Goal: Task Accomplishment & Management: Manage account settings

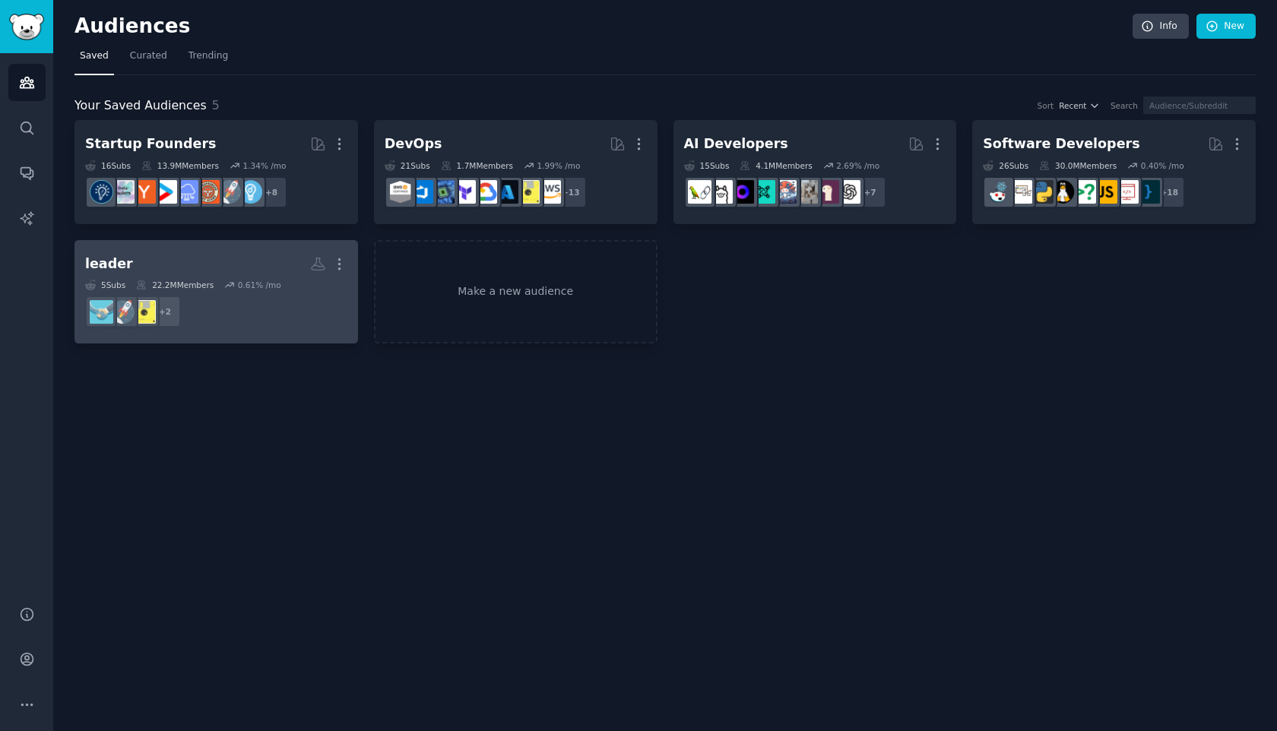
click at [176, 286] on div "22.2M Members" at bounding box center [175, 285] width 78 height 11
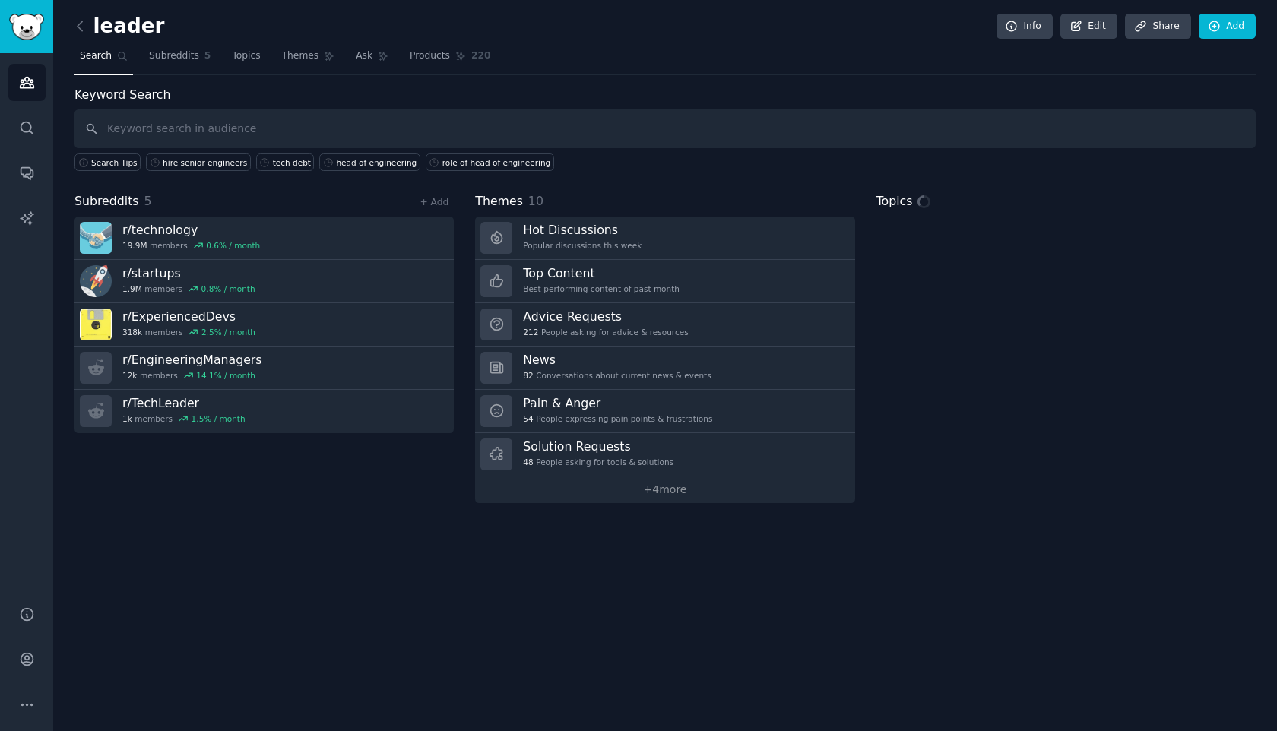
click at [461, 648] on div "leader Info Edit Share Add Search Subreddits 5 Topics Themes Ask Products 220 K…" at bounding box center [665, 365] width 1224 height 731
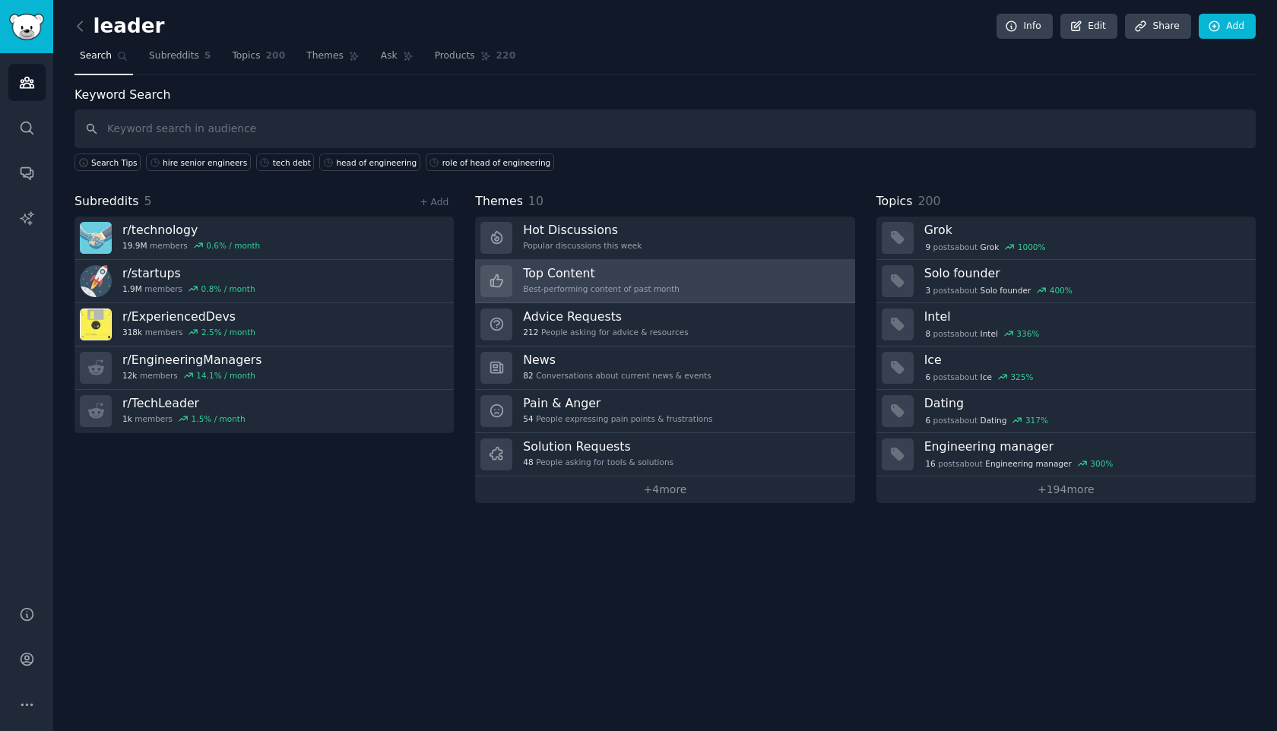
click at [579, 286] on div "Best-performing content of past month" at bounding box center [601, 289] width 157 height 11
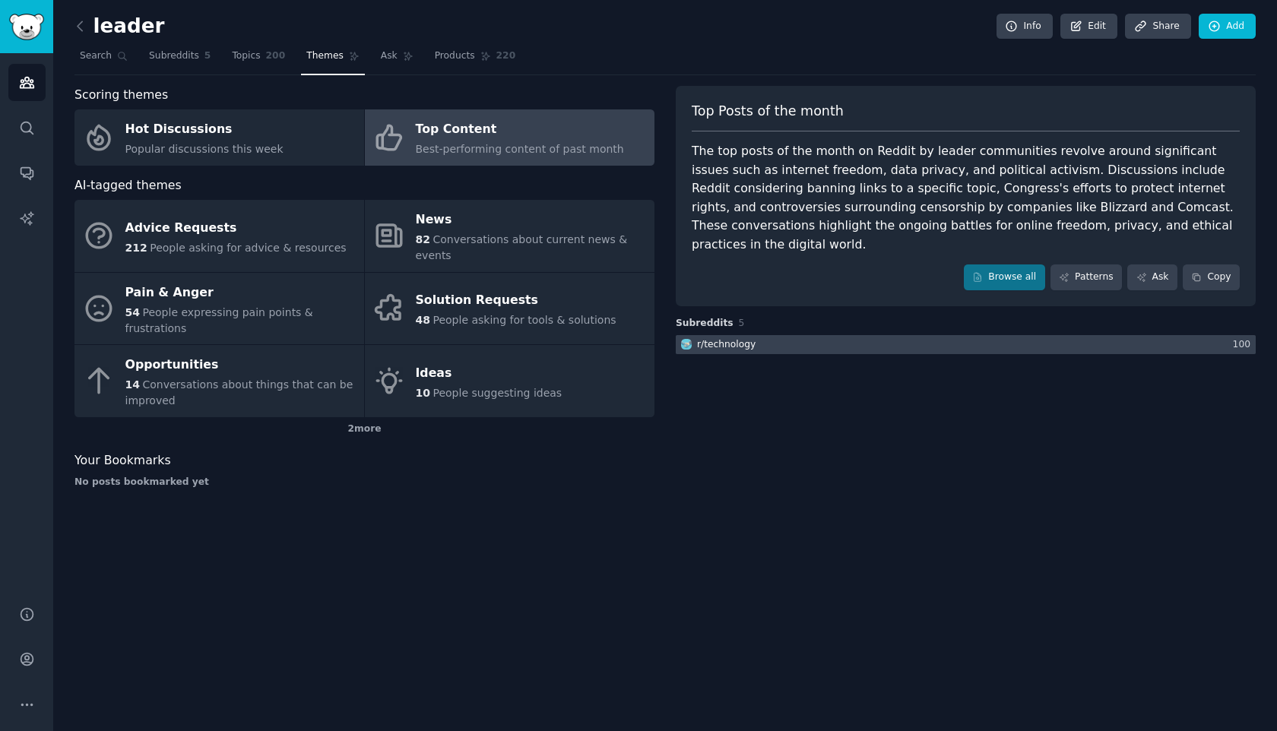
click at [825, 335] on div at bounding box center [966, 344] width 580 height 19
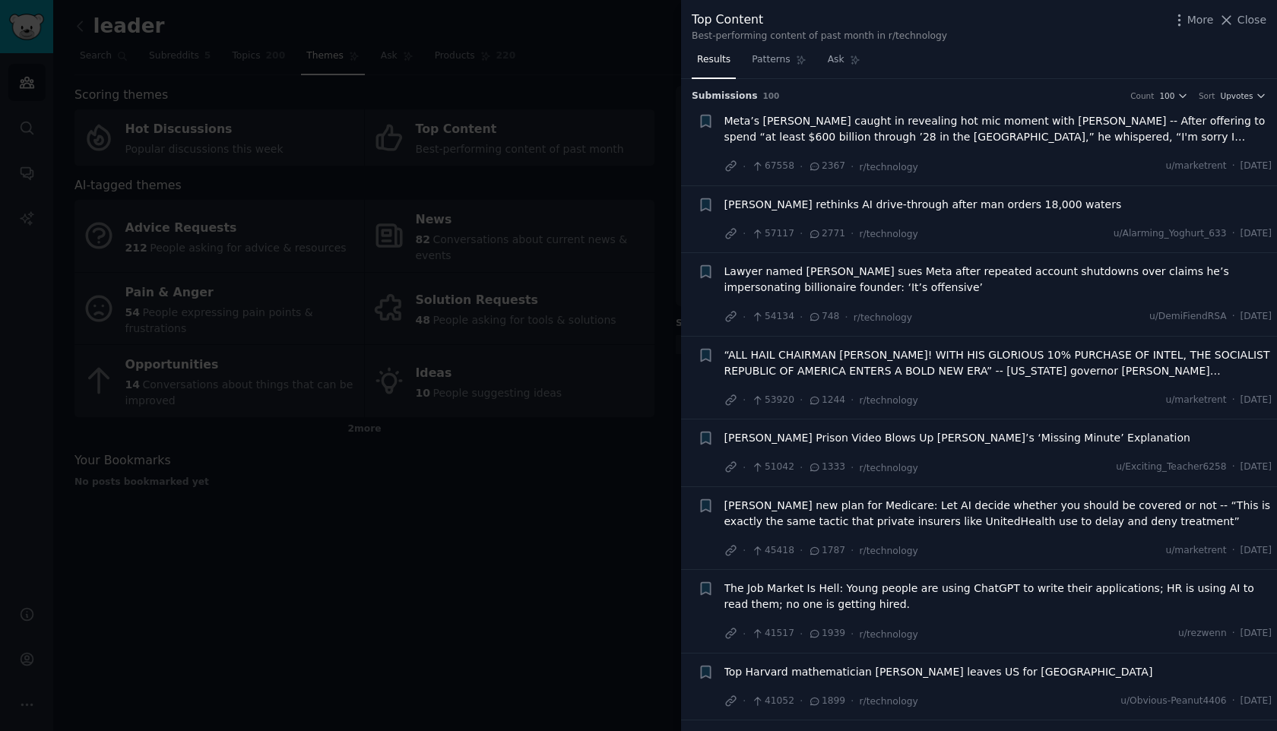
click at [614, 304] on div at bounding box center [638, 365] width 1277 height 731
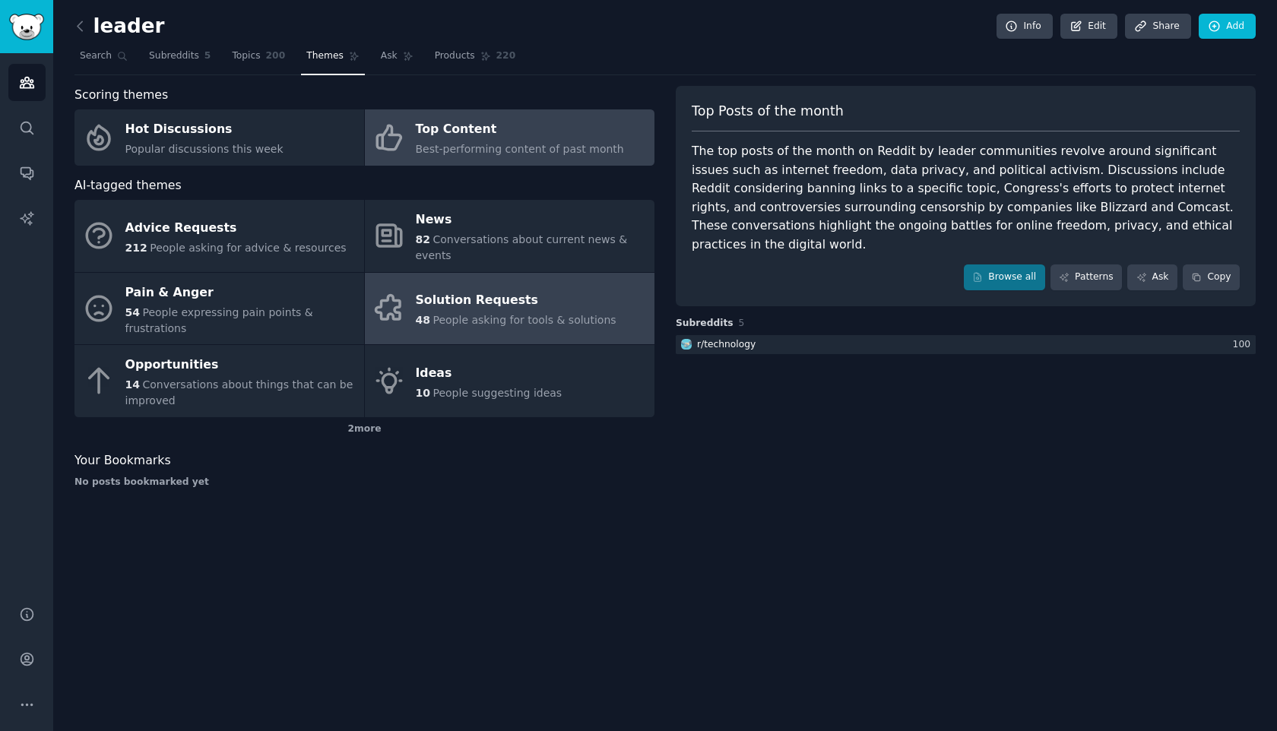
click at [569, 289] on div "Solution Requests" at bounding box center [516, 301] width 201 height 24
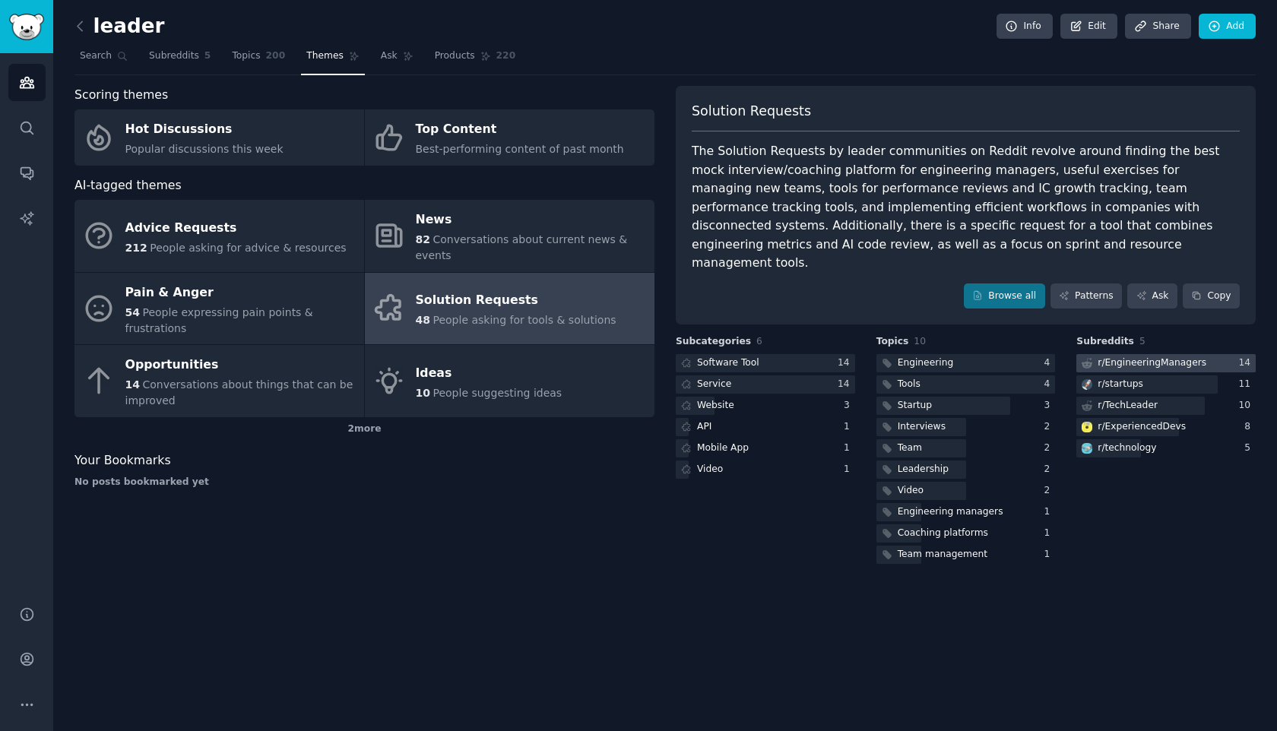
click at [1127, 356] on div "r/ EngineeringManagers" at bounding box center [1152, 363] width 109 height 14
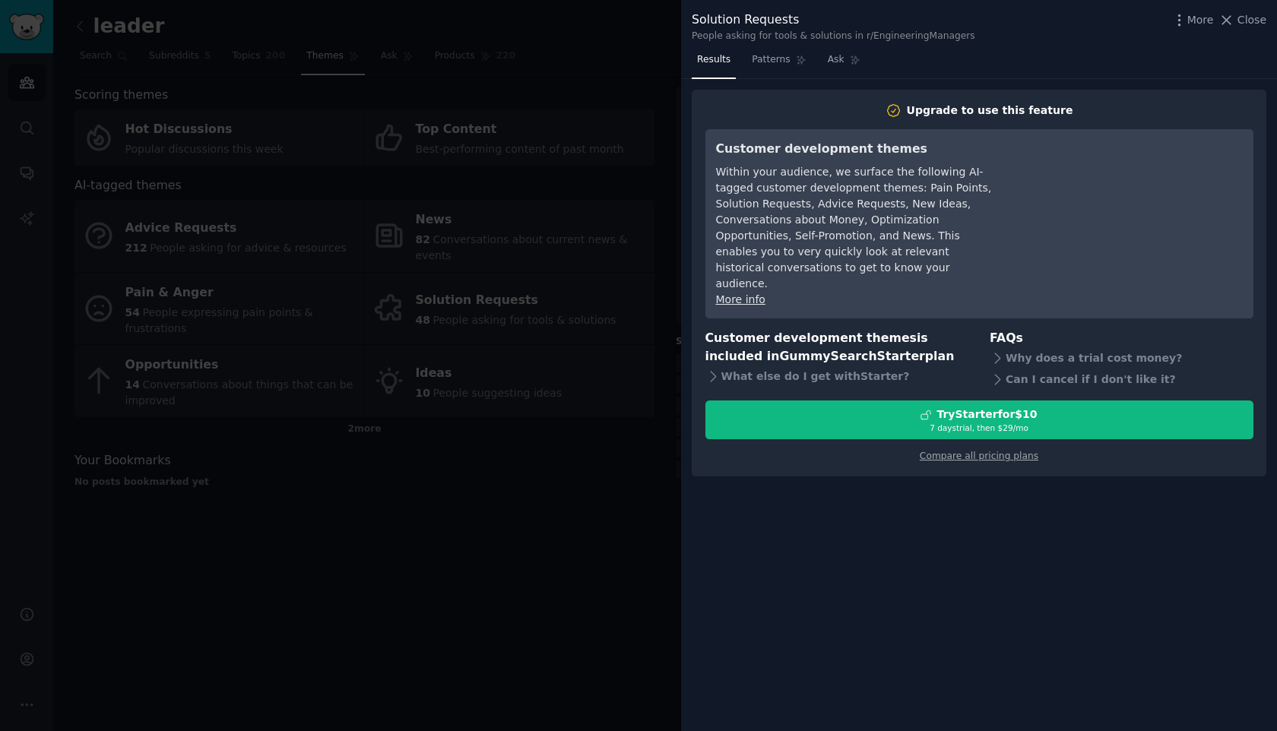
click at [710, 62] on span "Results" at bounding box center [713, 60] width 33 height 14
click at [639, 327] on div at bounding box center [638, 365] width 1277 height 731
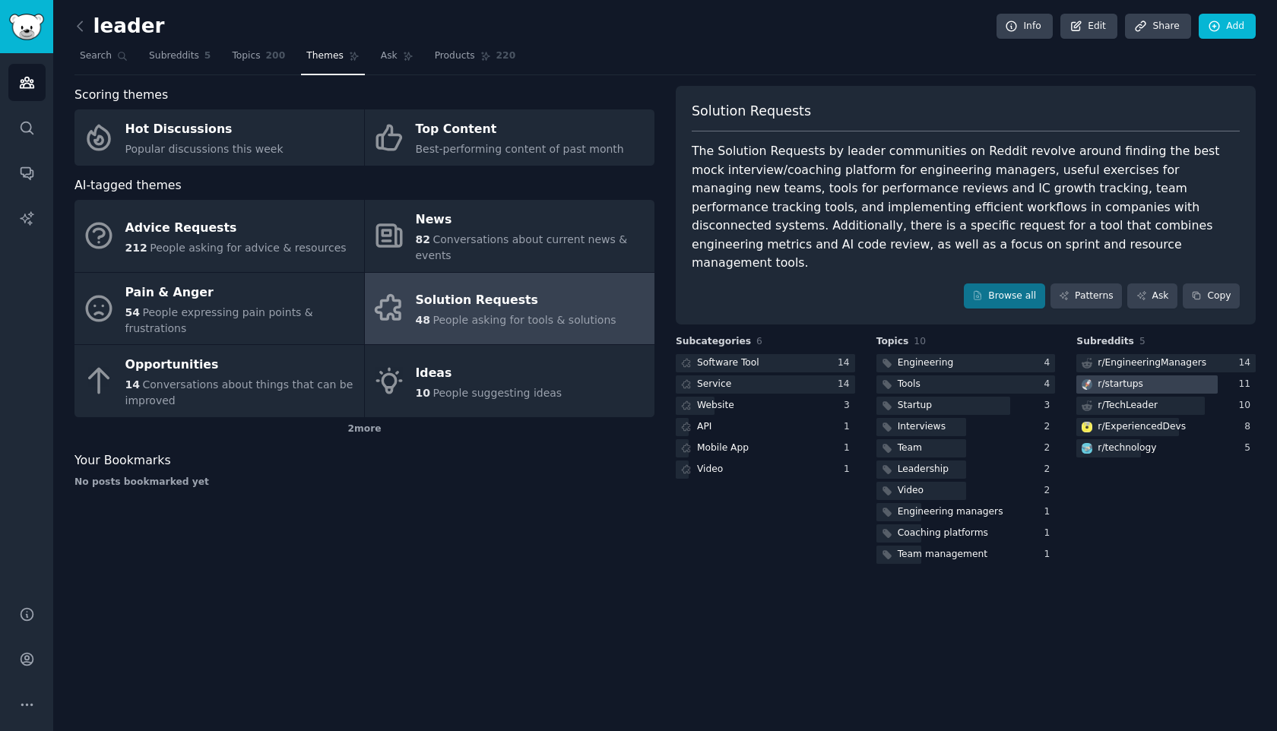
click at [1114, 378] on div "r/ startups" at bounding box center [1121, 385] width 46 height 14
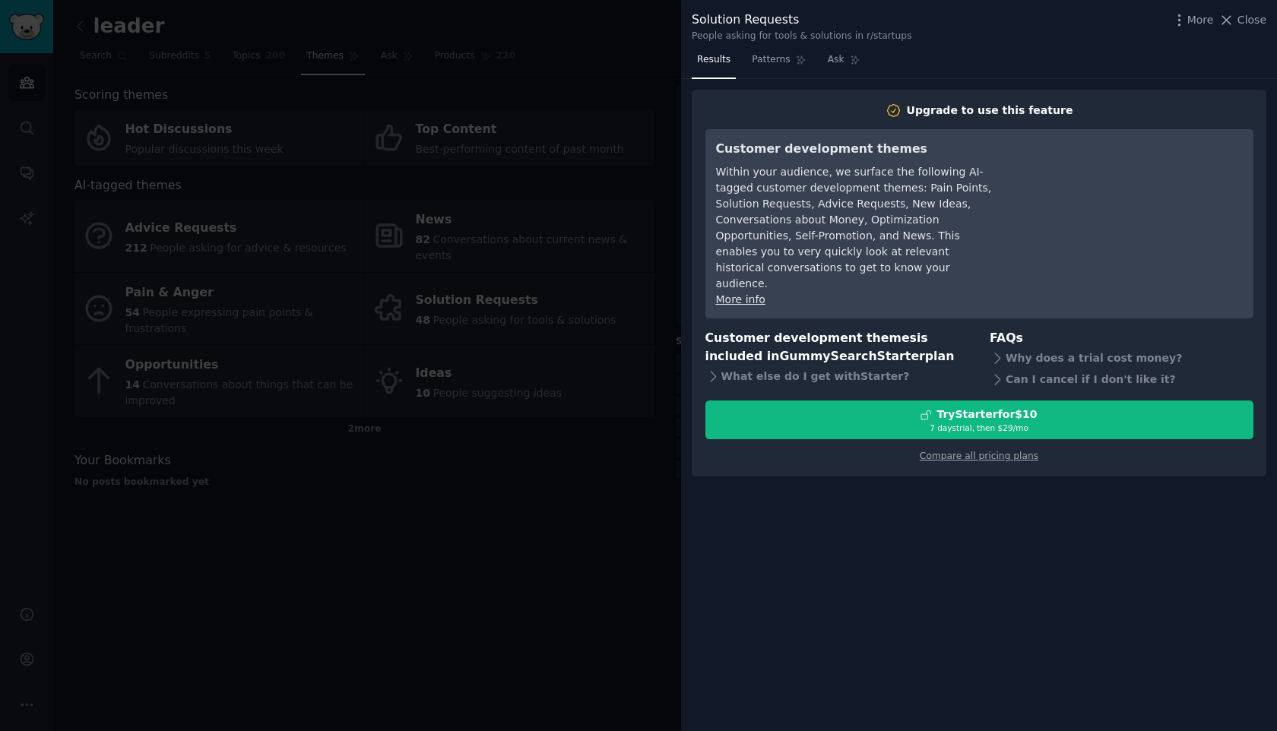
click at [514, 250] on div at bounding box center [638, 365] width 1277 height 731
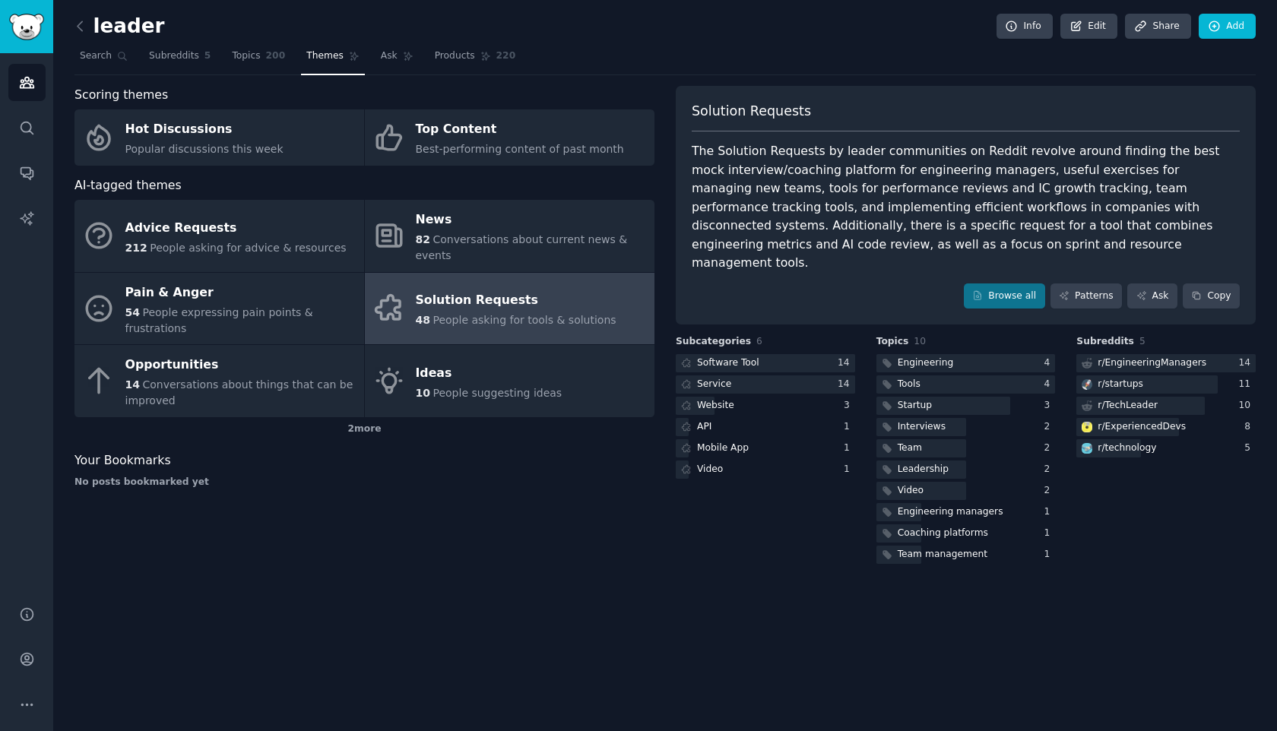
click at [521, 289] on div "Solution Requests" at bounding box center [516, 301] width 201 height 24
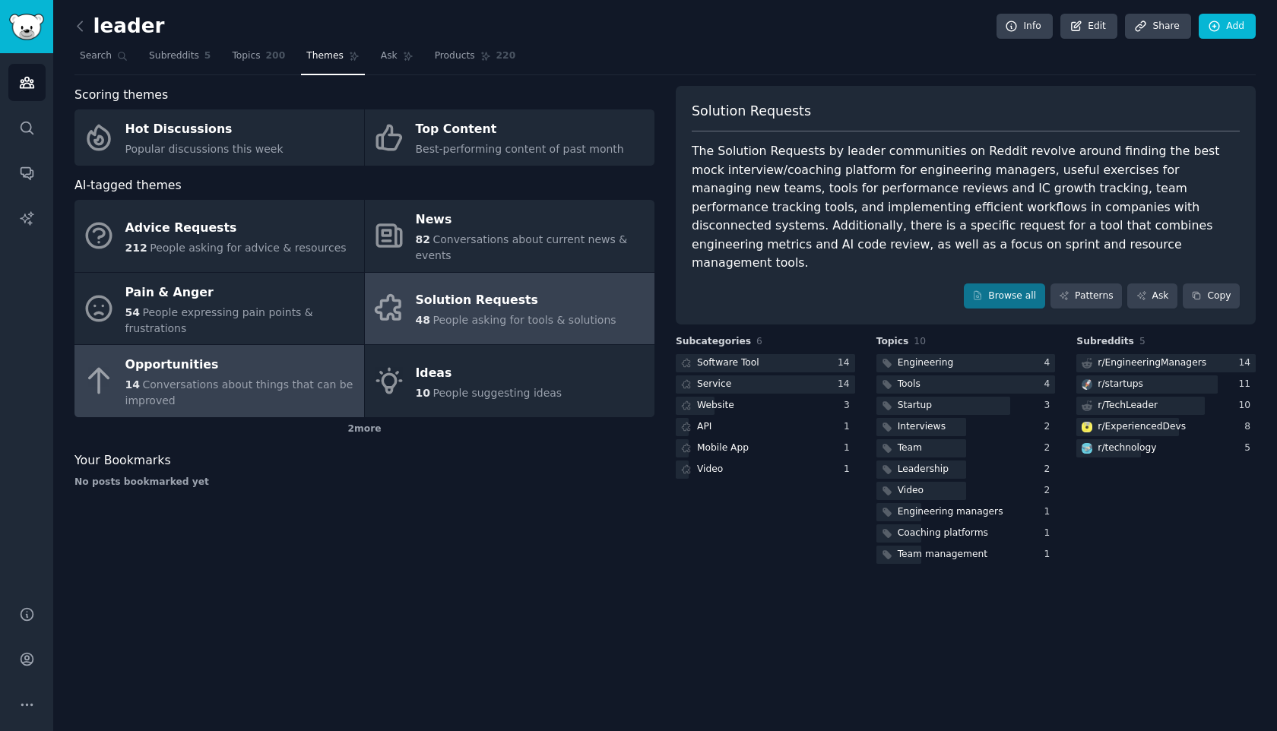
click at [285, 379] on span "Conversations about things that can be improved" at bounding box center [239, 393] width 228 height 28
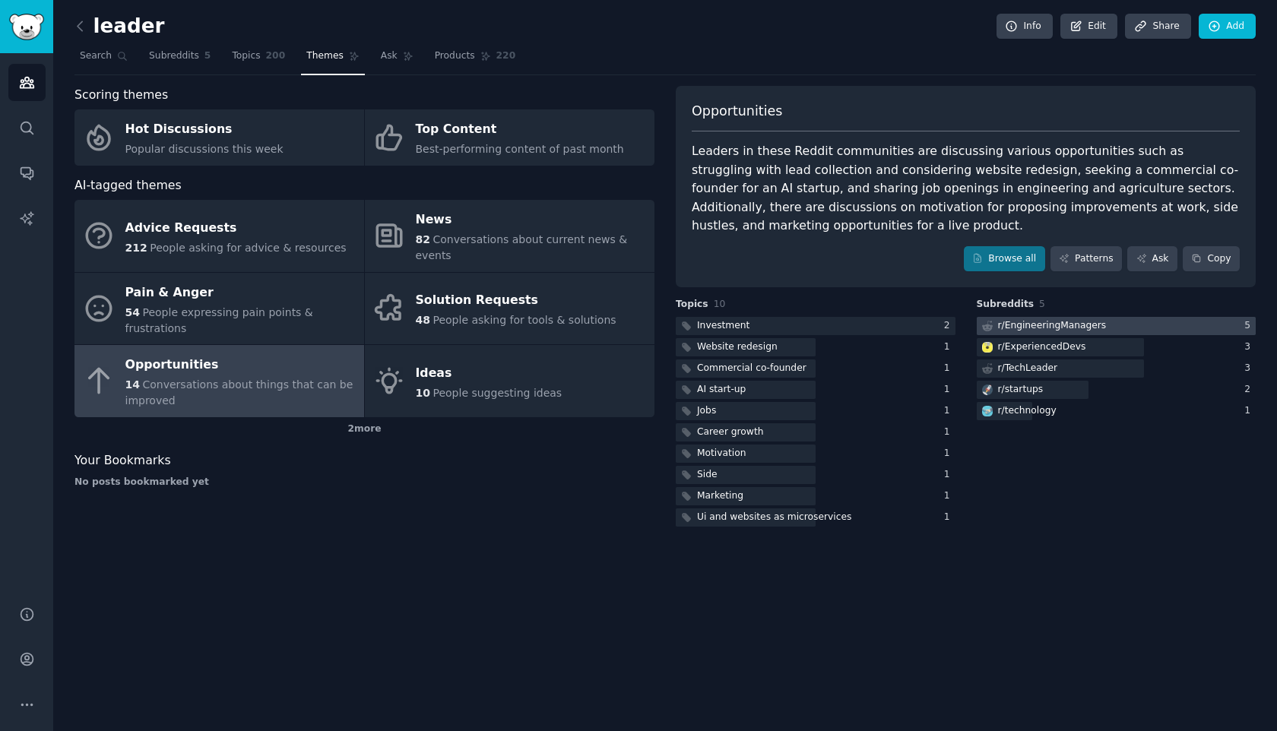
click at [1068, 334] on div "r/ EngineeringManagers" at bounding box center [1043, 326] width 132 height 19
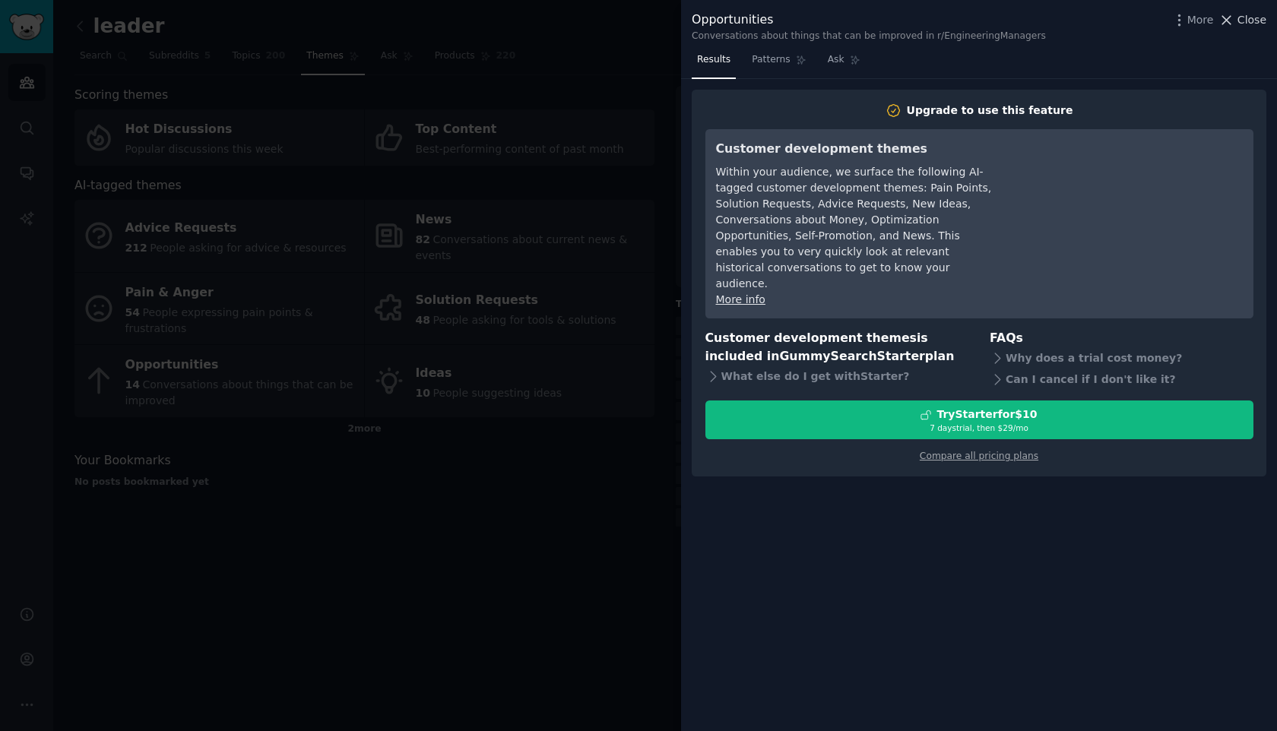
click at [1228, 23] on icon at bounding box center [1226, 20] width 16 height 16
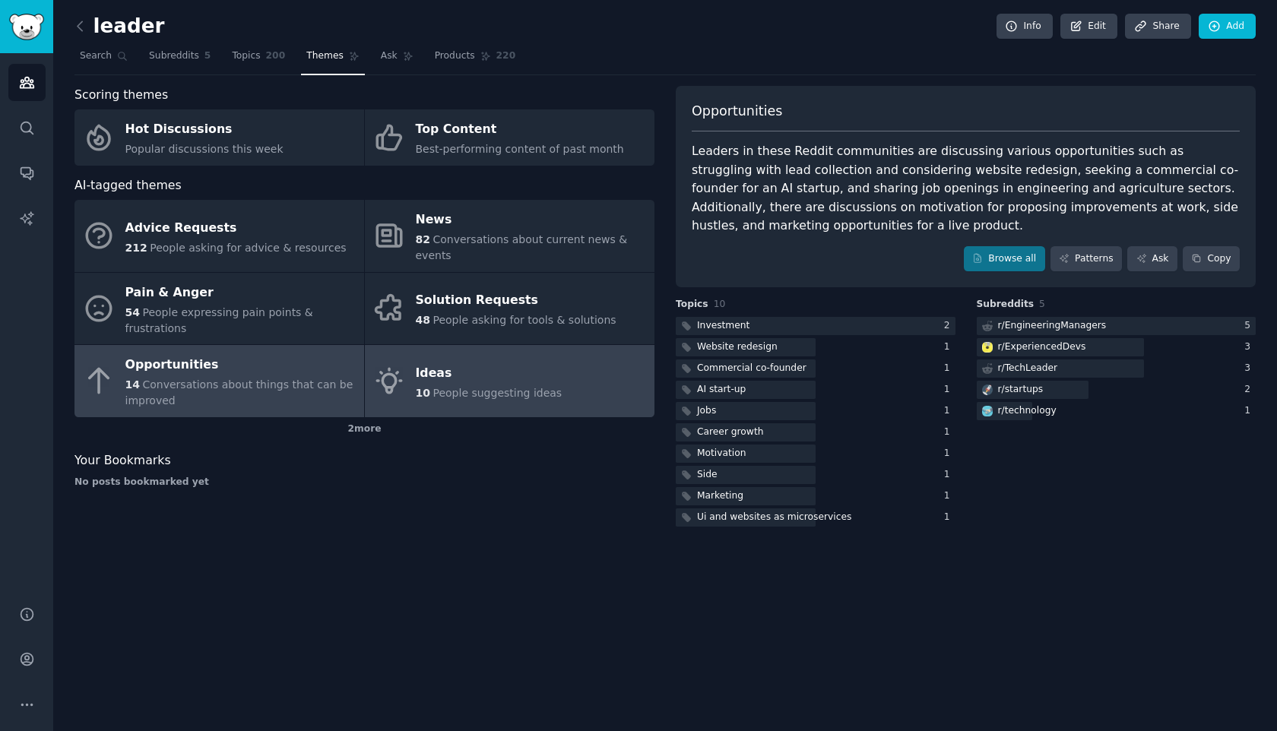
click at [442, 385] on div "10 People suggesting ideas" at bounding box center [489, 393] width 147 height 16
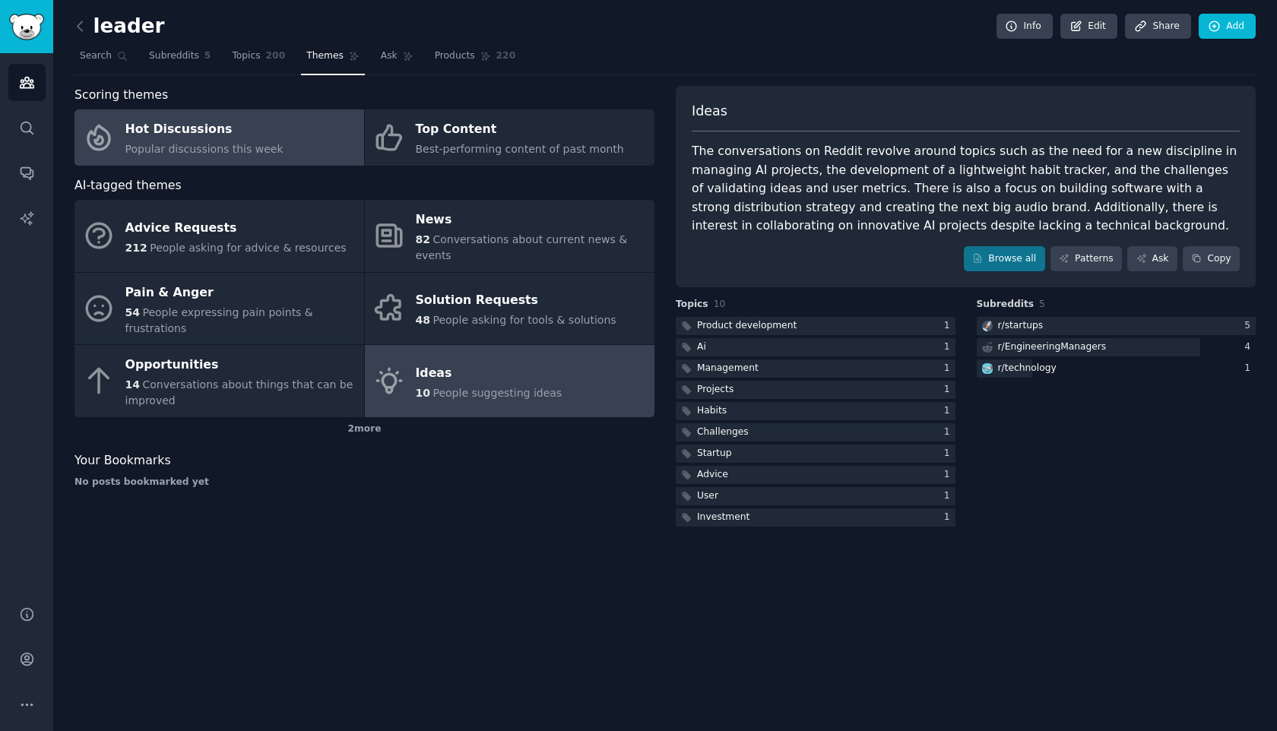
click at [243, 140] on div "Hot Discussions" at bounding box center [204, 130] width 158 height 24
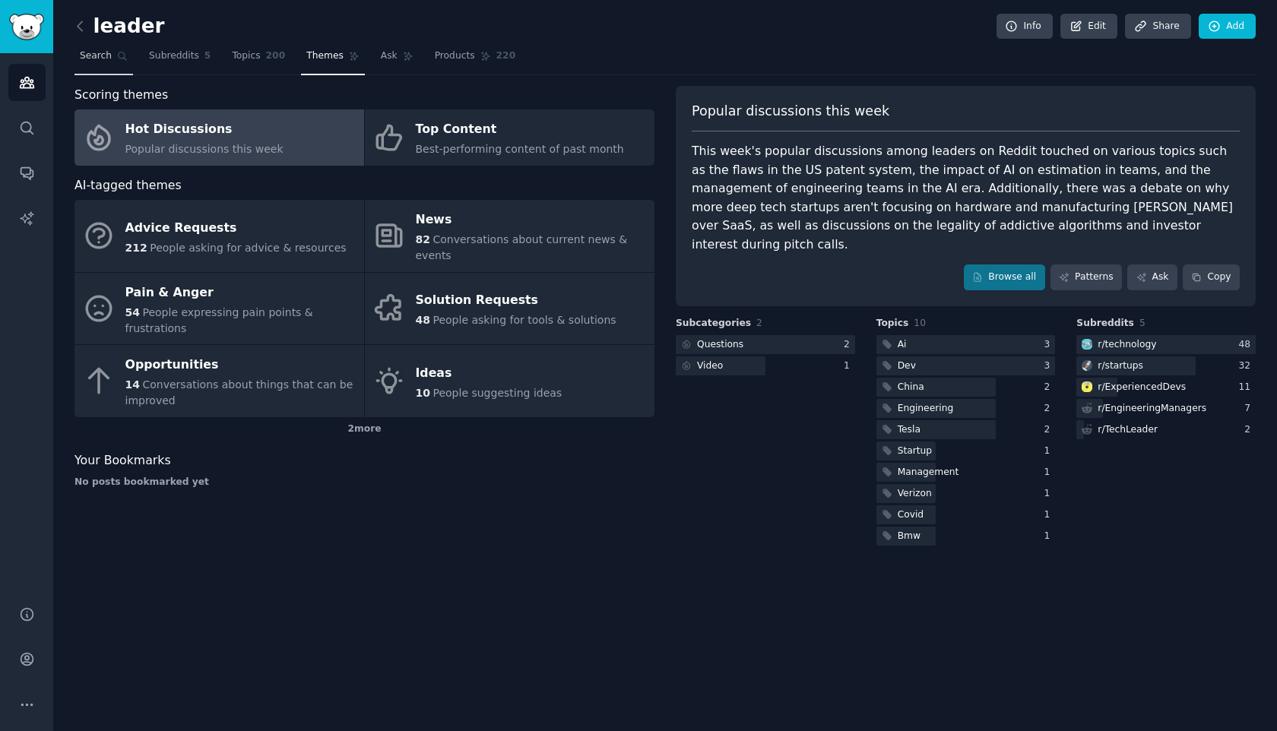
click at [115, 59] on link "Search" at bounding box center [103, 59] width 59 height 31
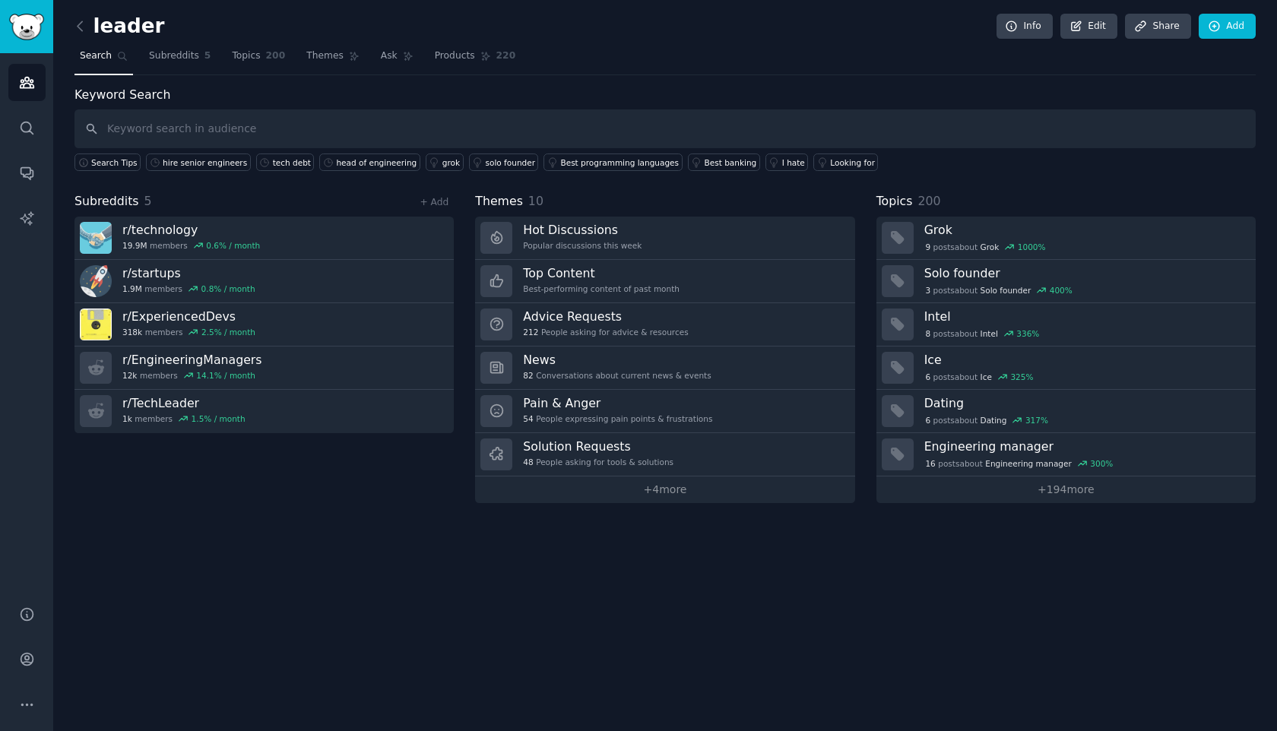
click at [260, 120] on input "text" at bounding box center [664, 128] width 1181 height 39
click at [817, 164] on icon at bounding box center [822, 162] width 11 height 11
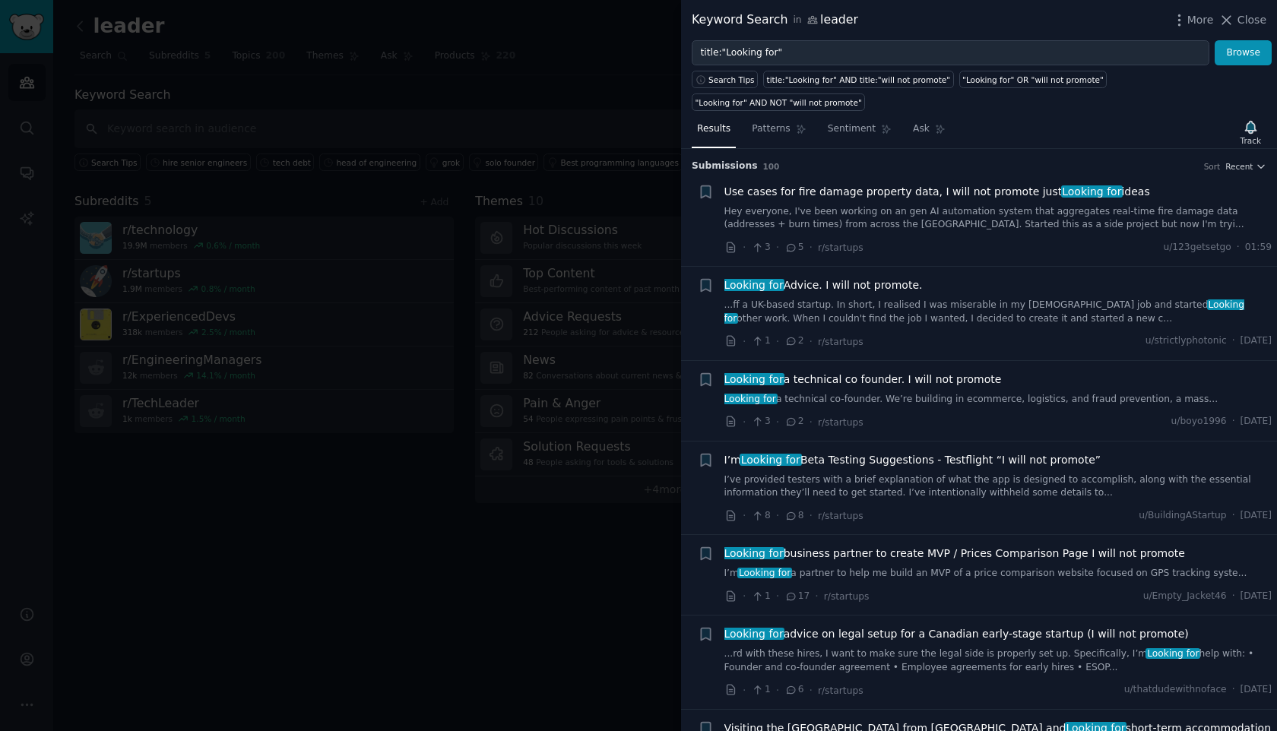
click at [325, 486] on div at bounding box center [638, 365] width 1277 height 731
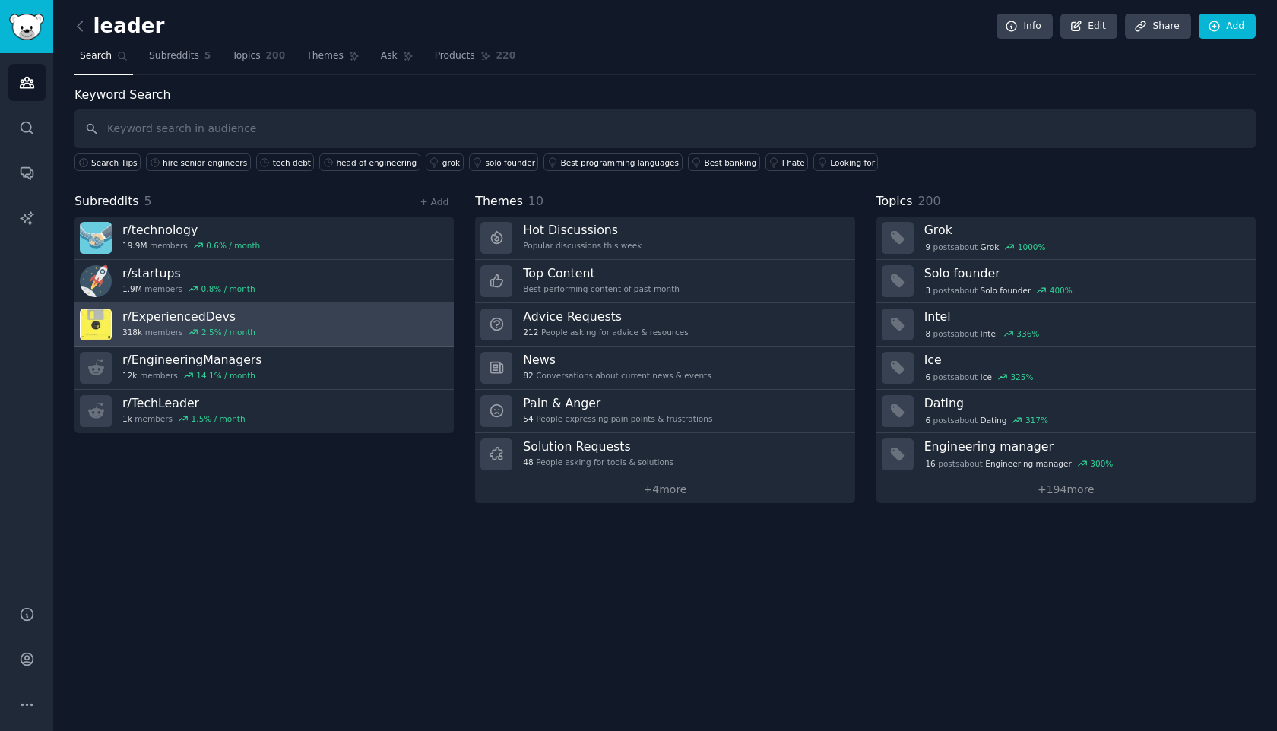
click at [261, 331] on link "r/ ExperiencedDevs 318k members 2.5 % / month" at bounding box center [263, 324] width 379 height 43
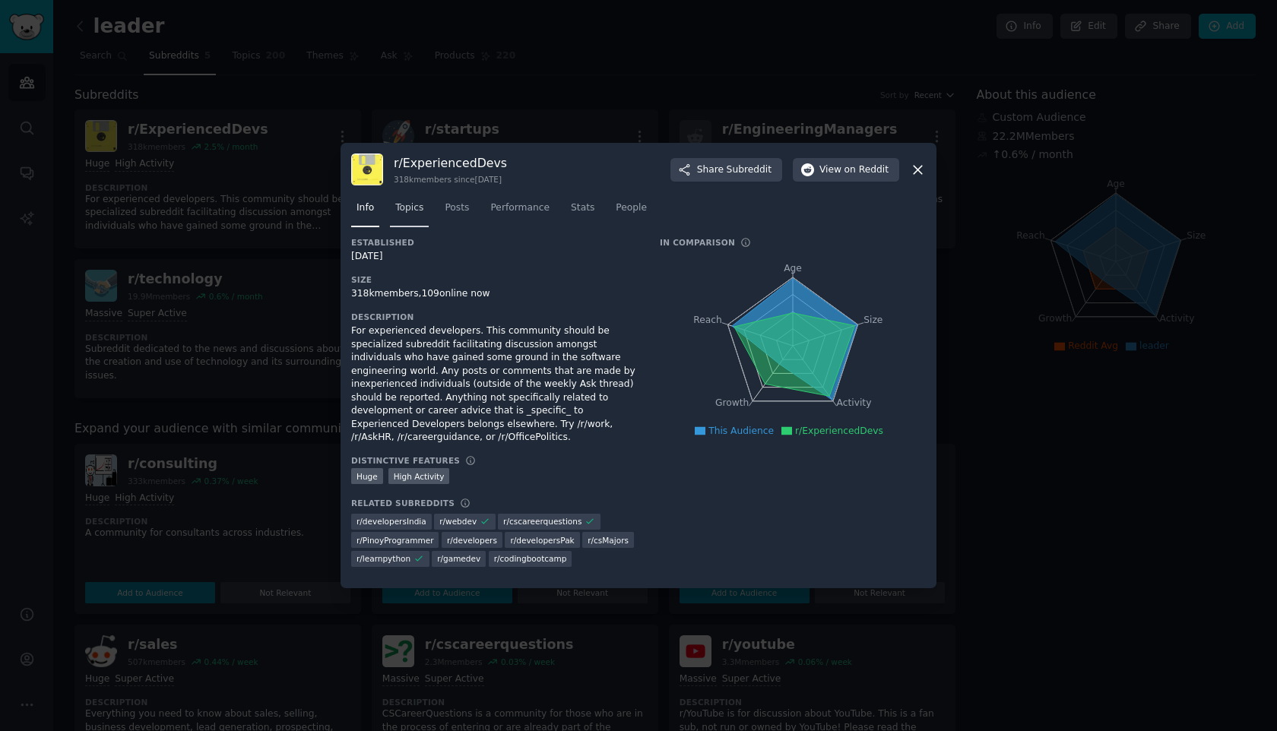
click at [404, 215] on link "Topics" at bounding box center [409, 211] width 39 height 31
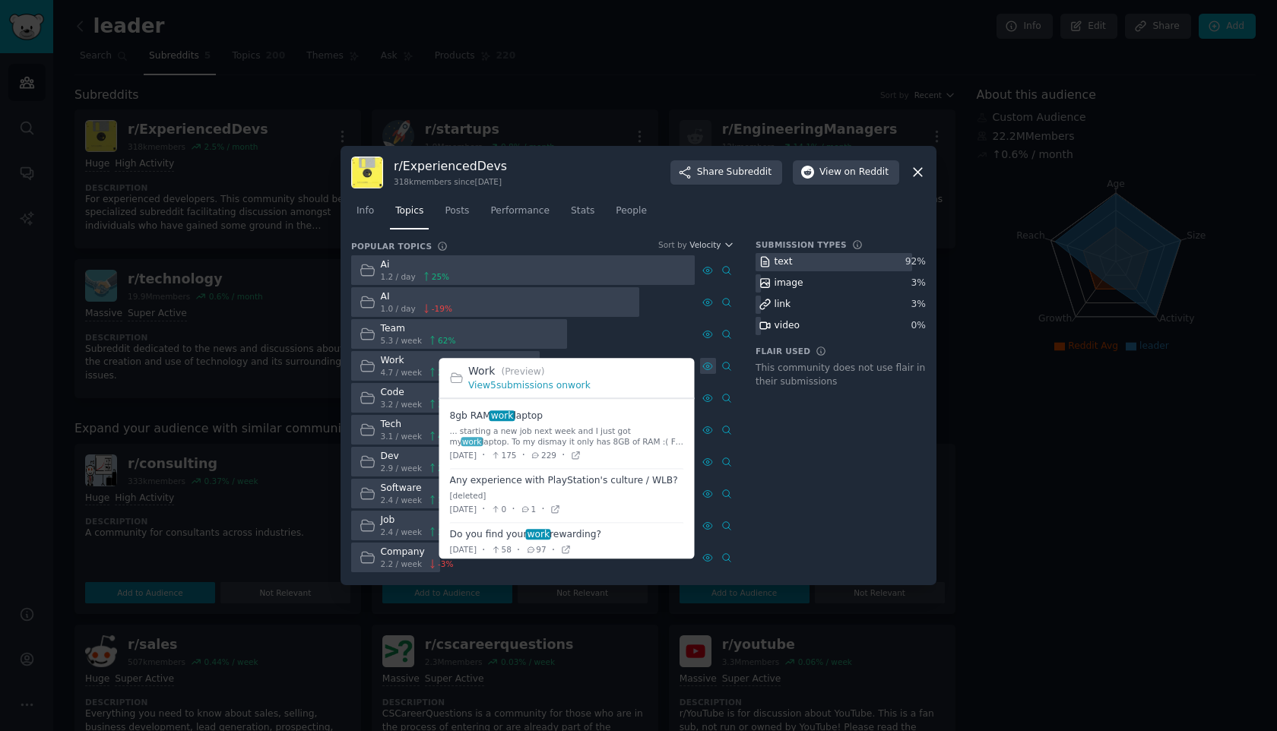
click at [711, 365] on icon at bounding box center [707, 366] width 11 height 11
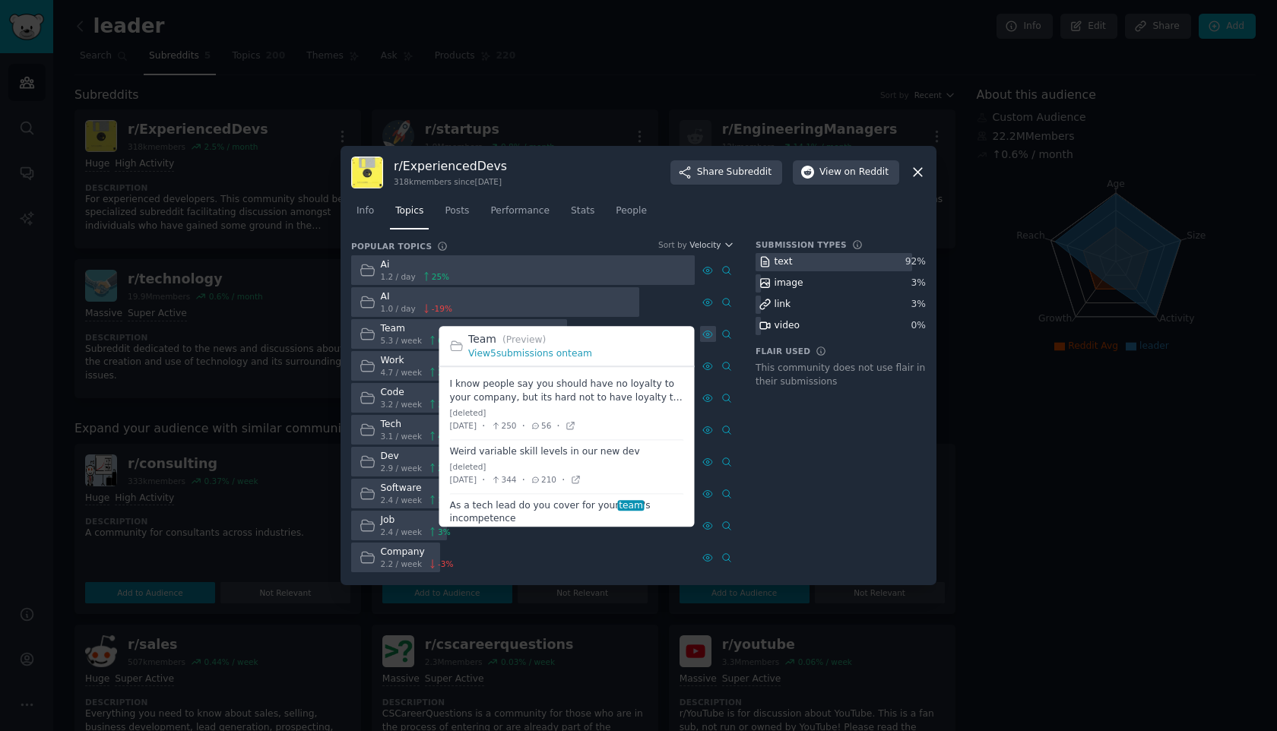
click at [708, 329] on icon at bounding box center [707, 334] width 11 height 11
click at [555, 356] on link "View 5 submissions on team" at bounding box center [530, 353] width 124 height 11
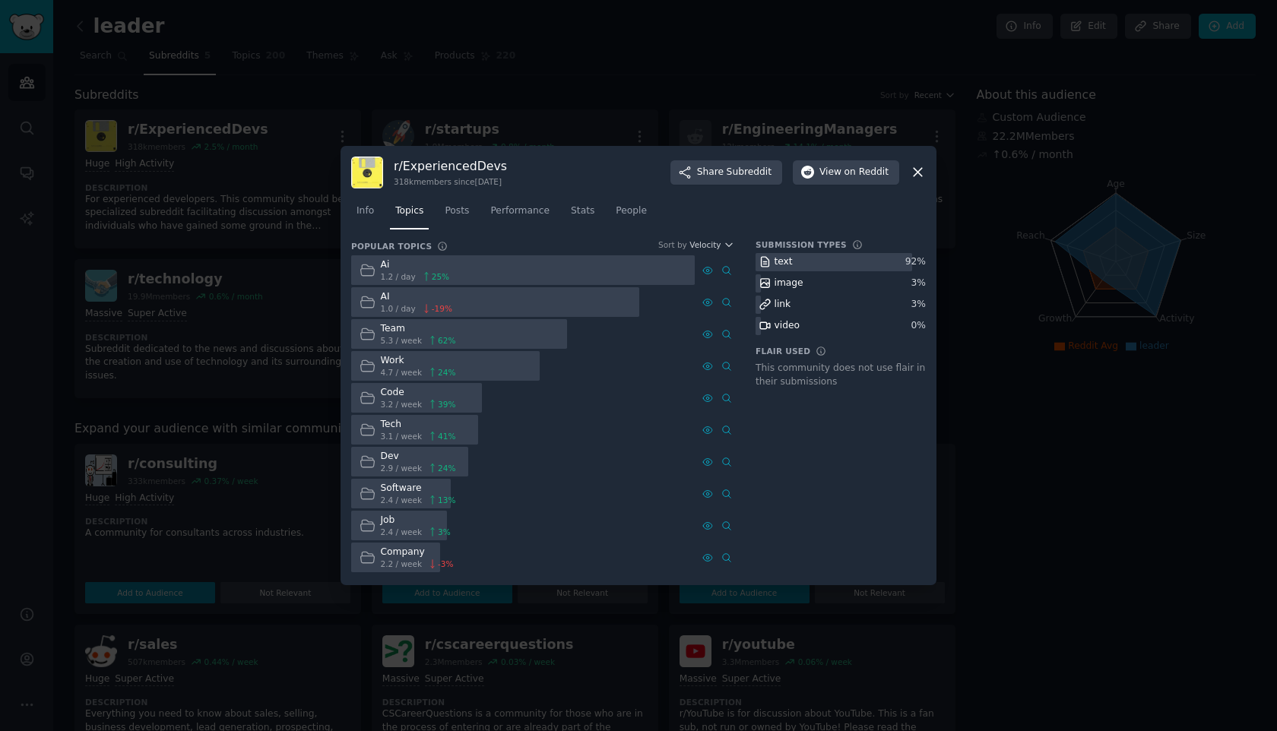
click at [913, 175] on icon at bounding box center [918, 172] width 16 height 16
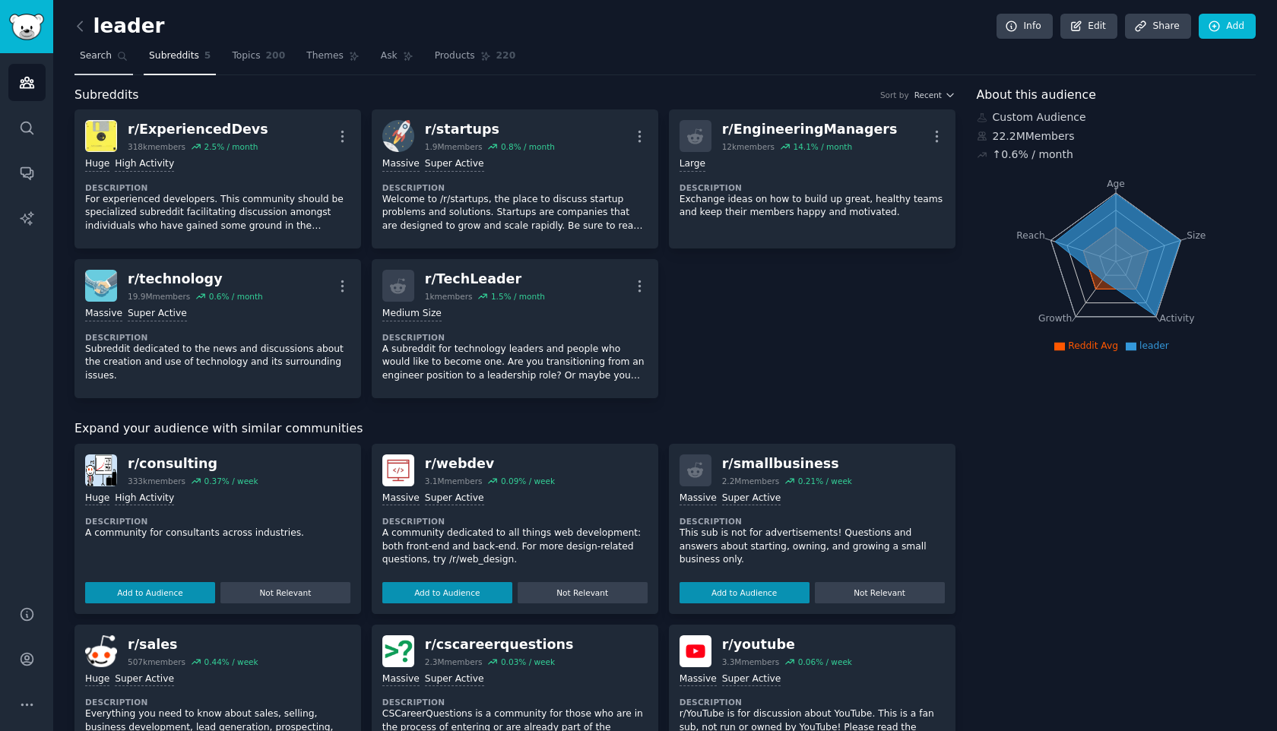
click at [90, 59] on span "Search" at bounding box center [96, 56] width 32 height 14
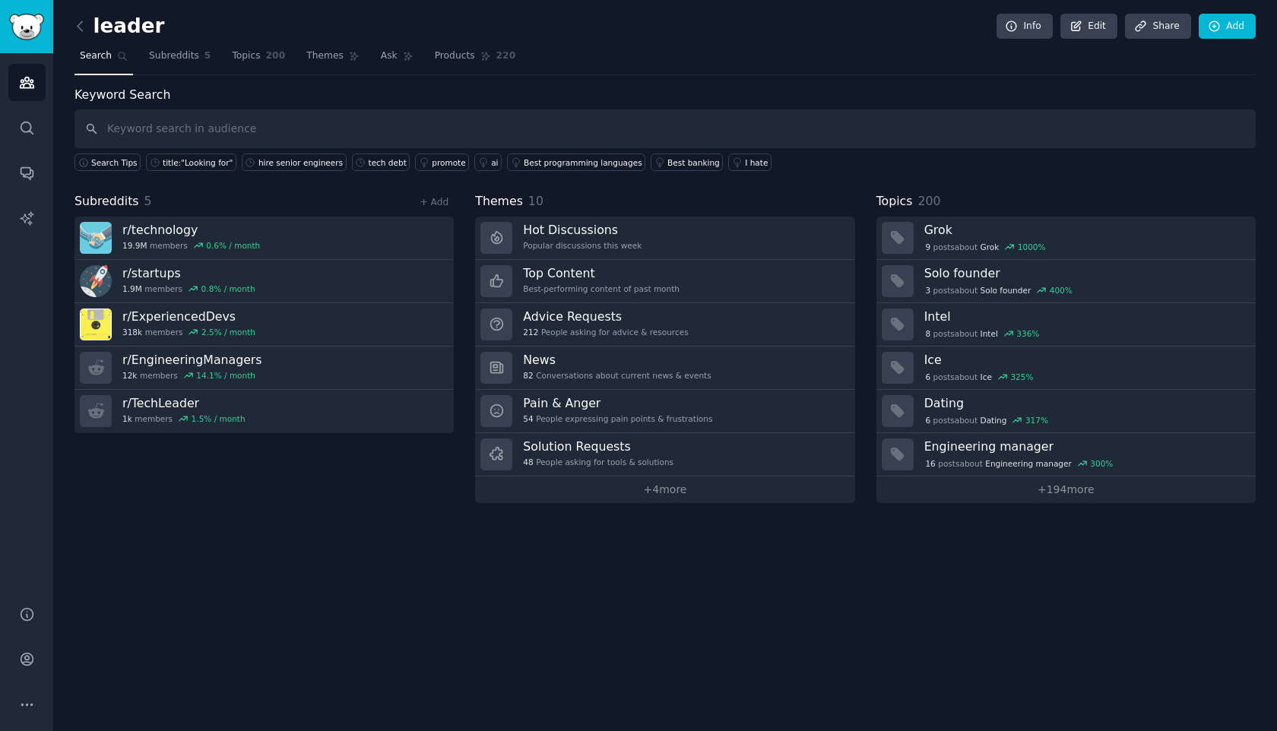
click at [180, 126] on input "text" at bounding box center [664, 128] width 1181 height 39
type input "framework"
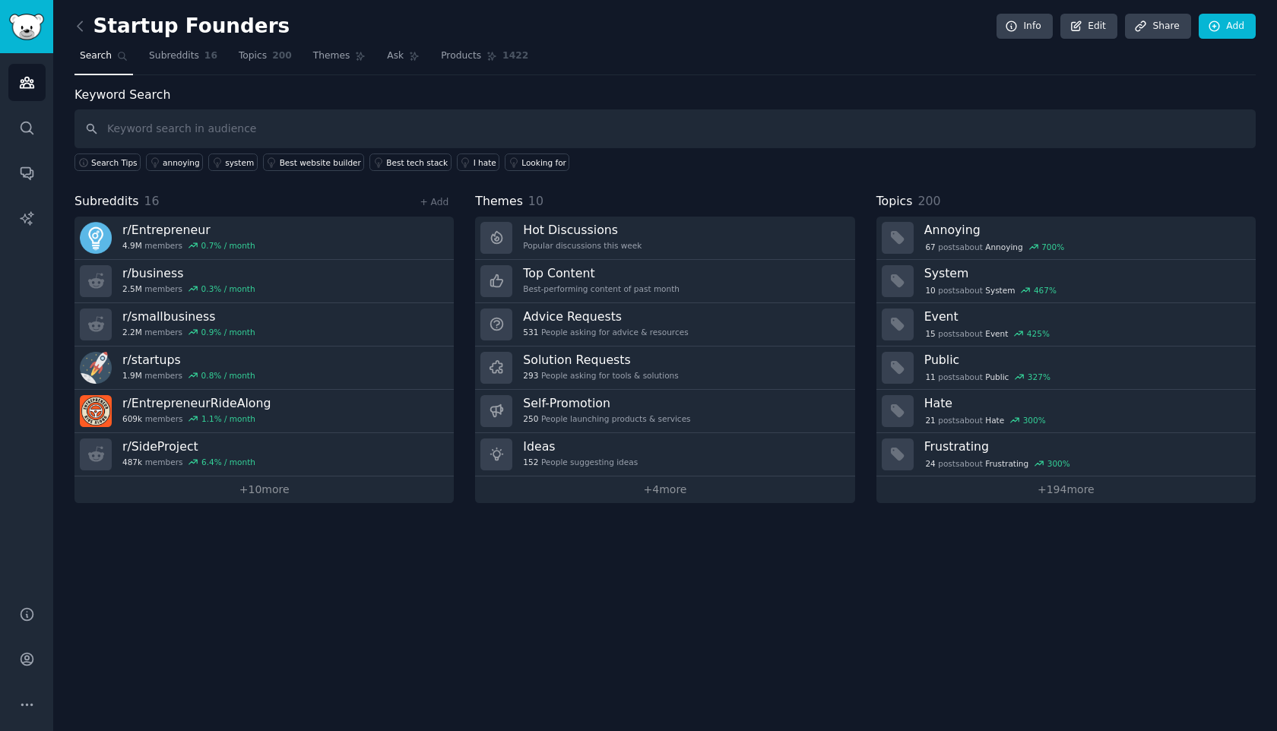
click at [164, 125] on input "text" at bounding box center [664, 128] width 1181 height 39
click at [87, 27] on icon at bounding box center [80, 26] width 16 height 16
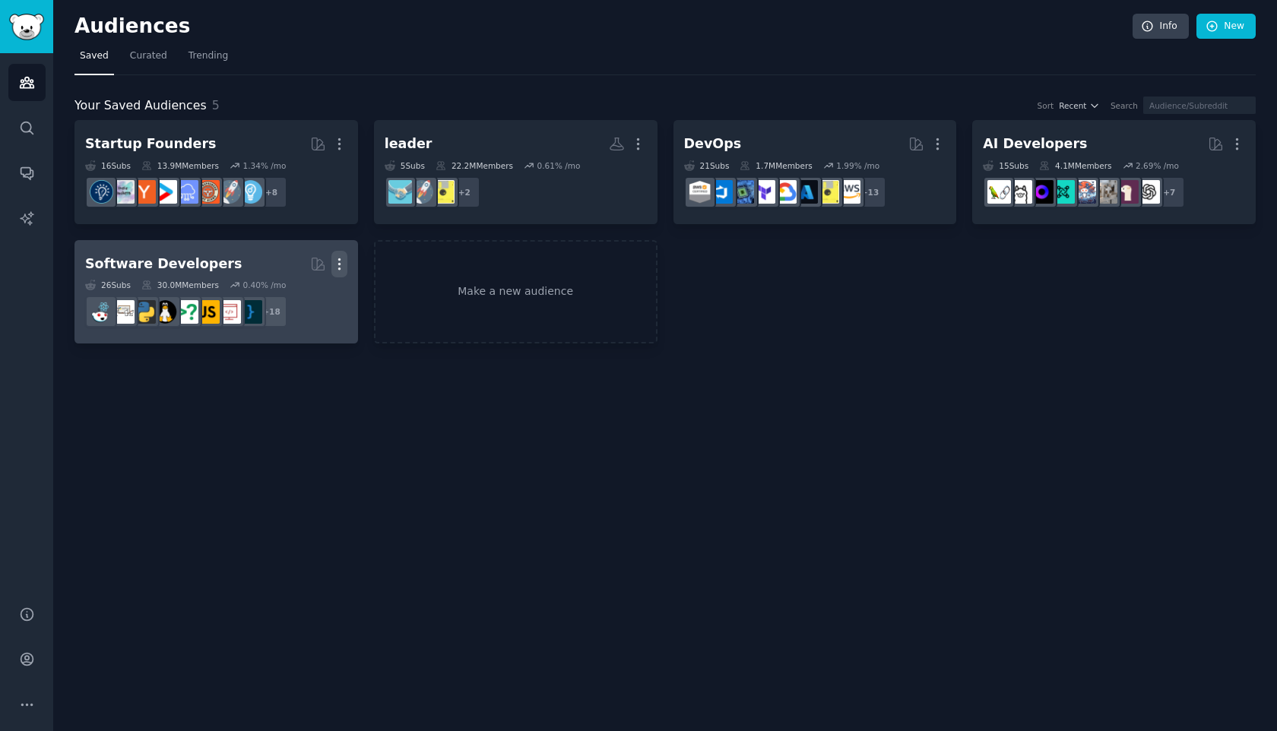
click at [338, 260] on icon "button" at bounding box center [339, 264] width 16 height 16
click at [298, 296] on p "Delete" at bounding box center [297, 296] width 35 height 16
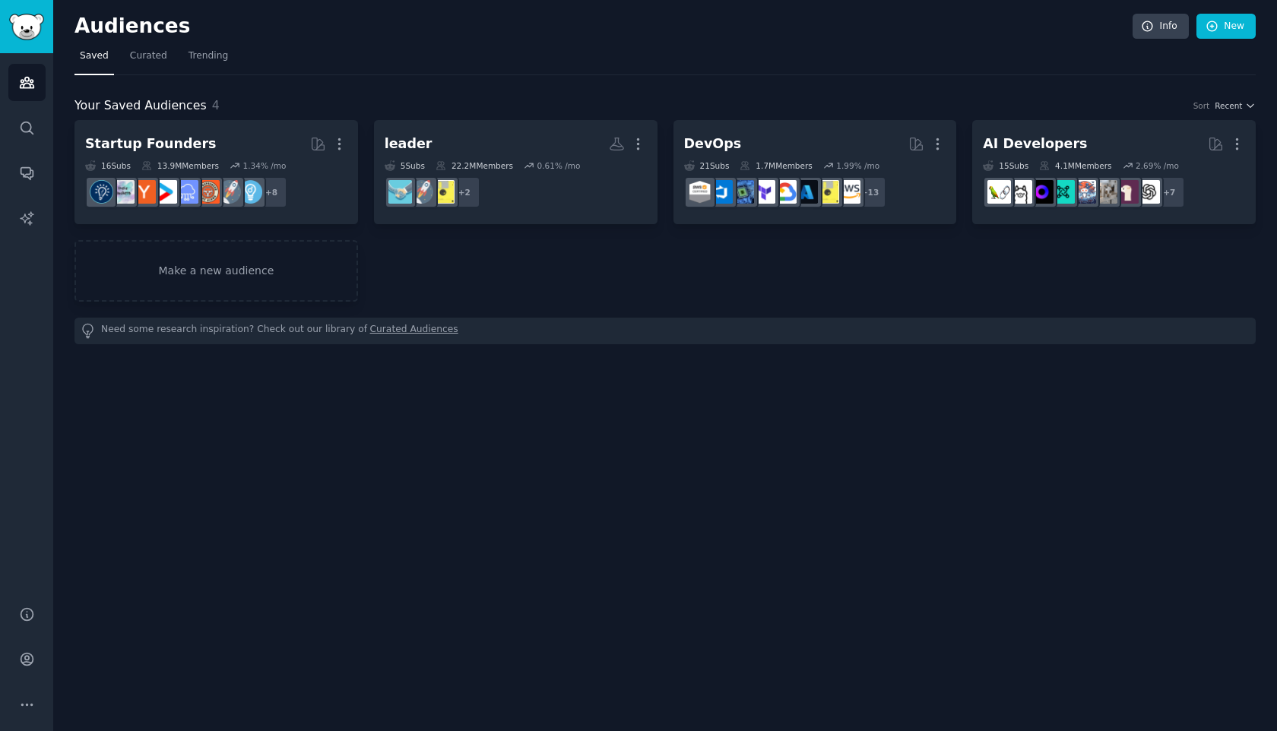
click at [468, 311] on div "Startup Founders More 16 Sub s 13.9M Members 1.34 % /mo + 8 leader More 5 Sub s…" at bounding box center [664, 232] width 1181 height 224
click at [271, 291] on link "Make a new audience" at bounding box center [216, 271] width 284 height 62
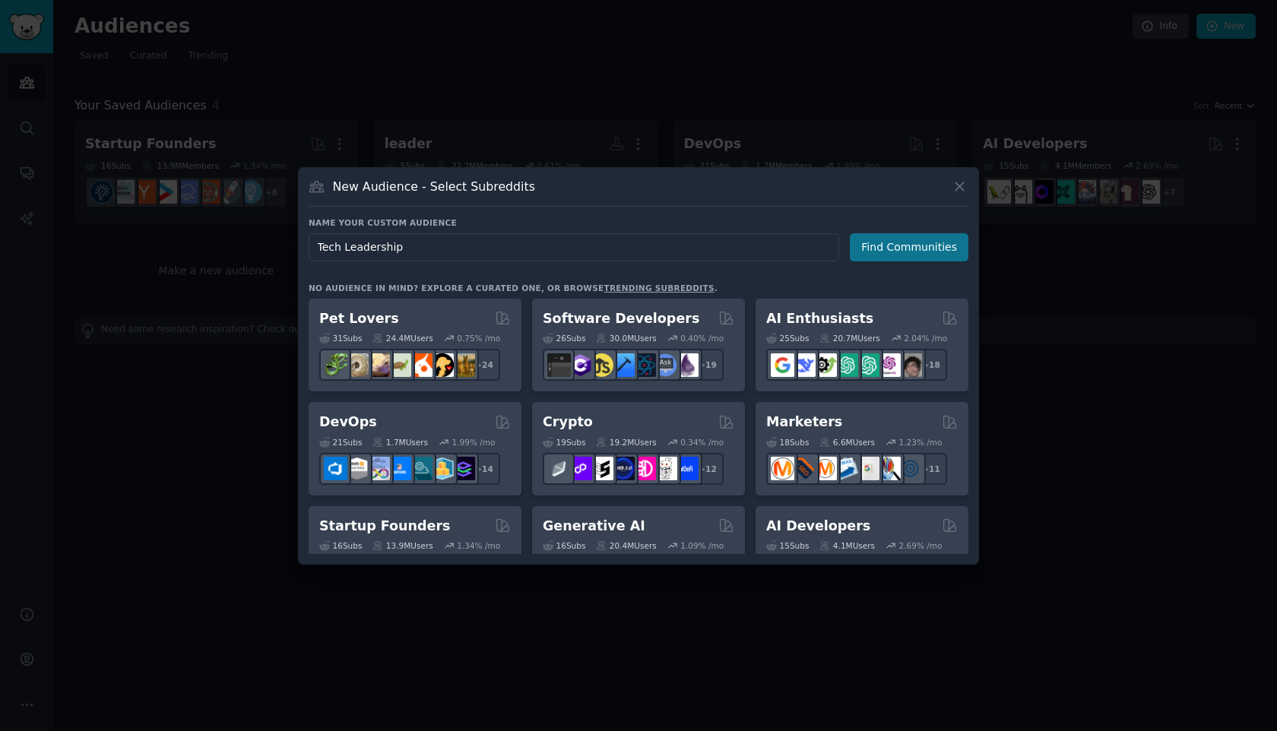
type input "Tech Leadership"
click at [922, 243] on button "Find Communities" at bounding box center [909, 247] width 119 height 28
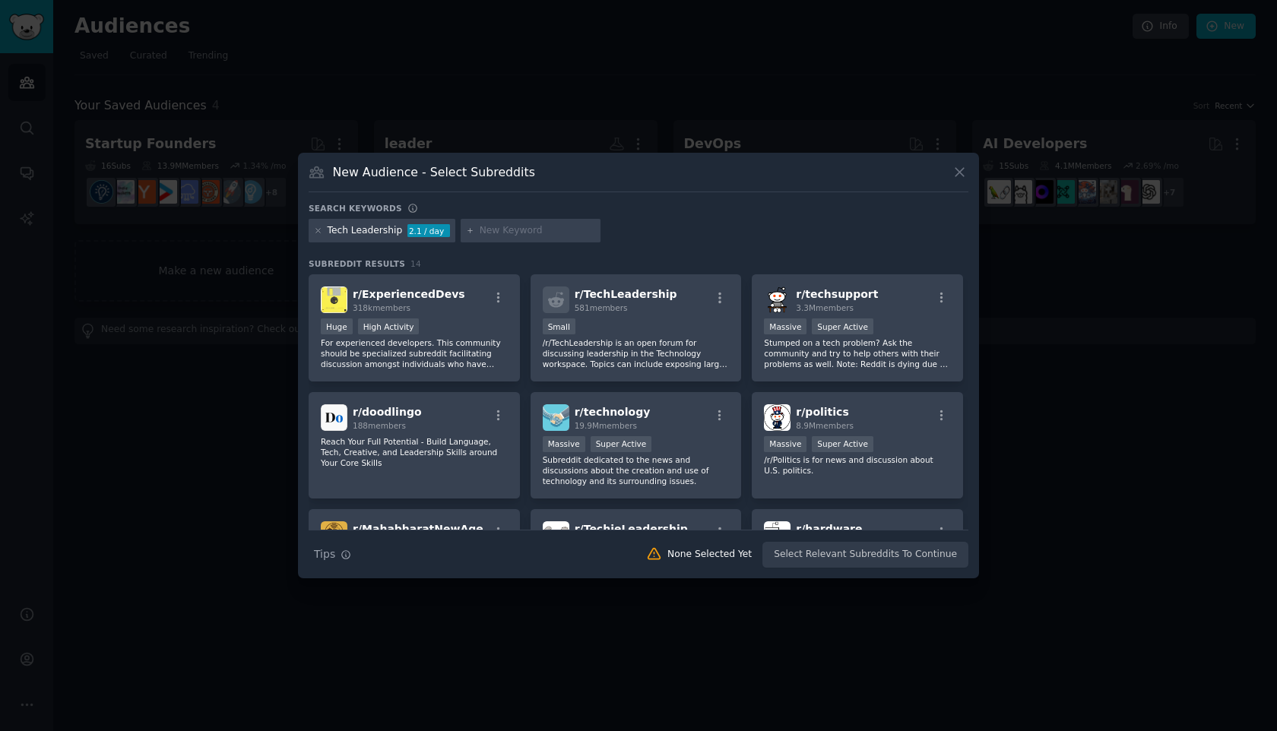
click at [459, 246] on div "Tech Leadership 2.1 / day" at bounding box center [639, 234] width 660 height 30
click at [407, 257] on div "Search keywords Tech Leadership 2.1 / day Subreddit Results 14 r/ ExperiencedDe…" at bounding box center [639, 386] width 660 height 366
click at [987, 173] on div at bounding box center [638, 365] width 1277 height 731
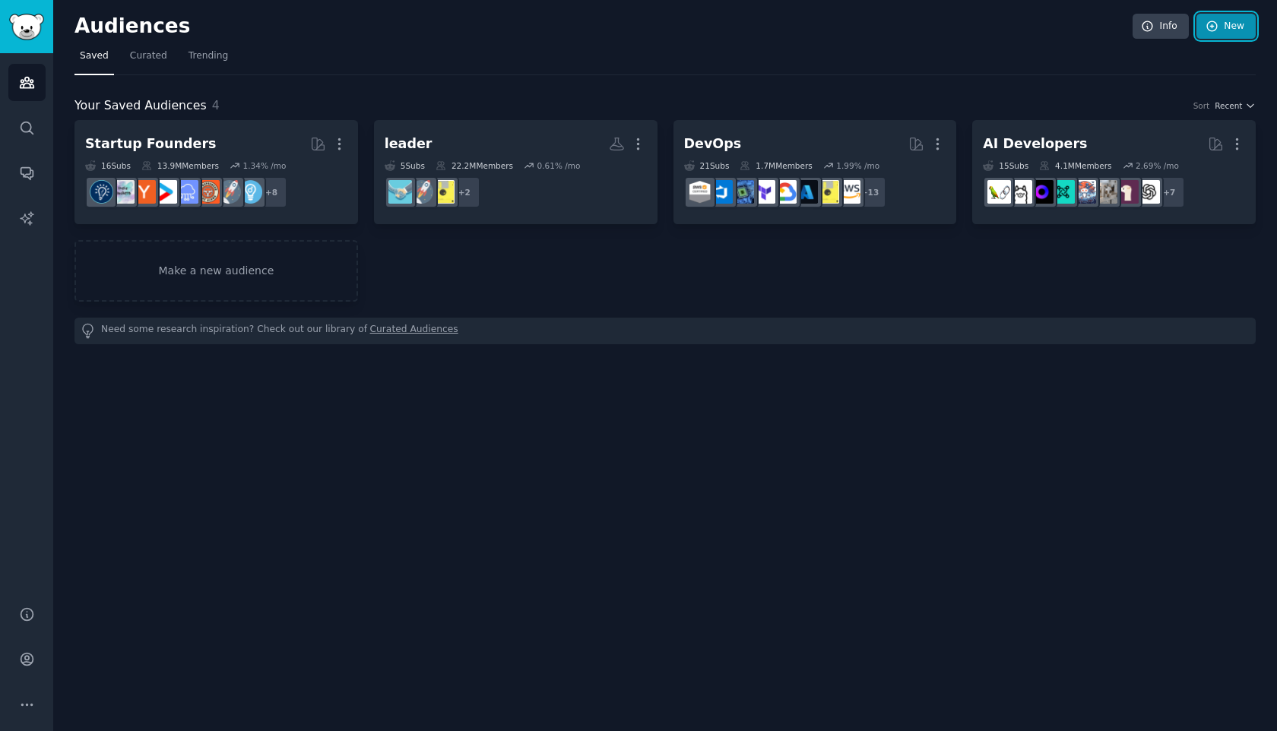
click at [1242, 30] on link "New" at bounding box center [1225, 27] width 59 height 26
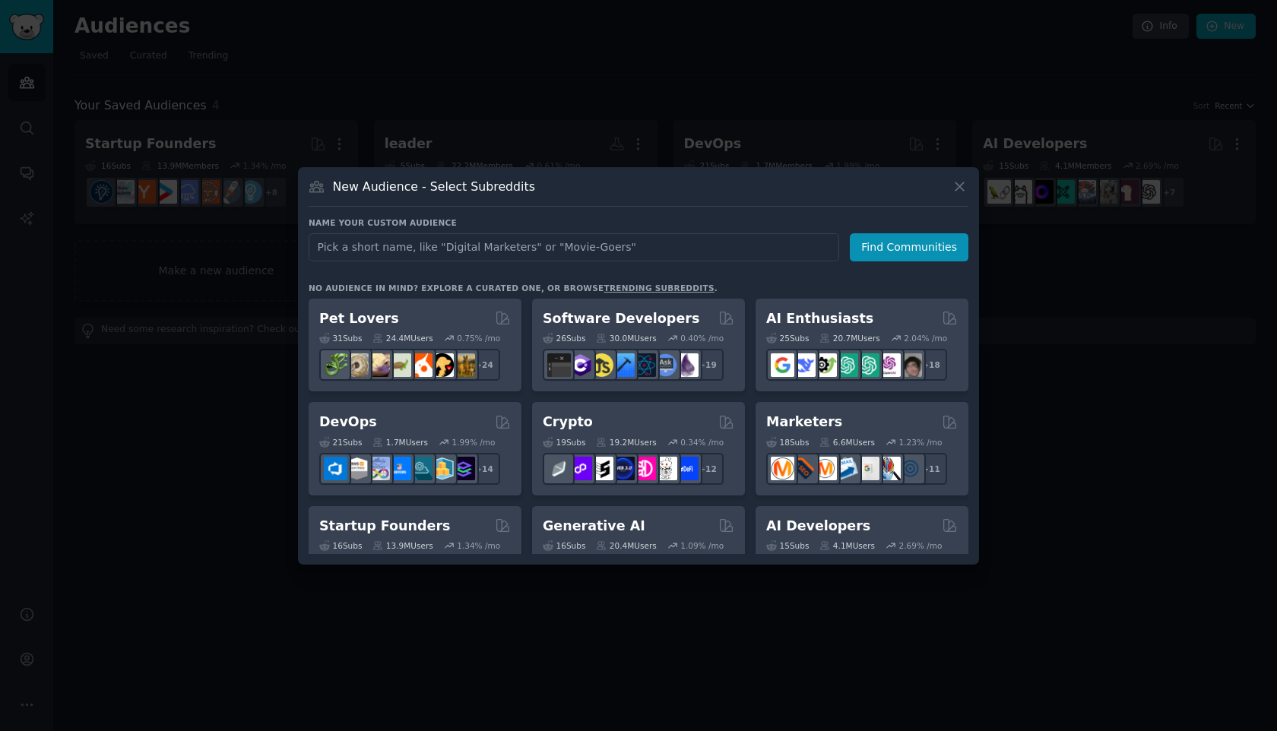
click at [616, 290] on link "trending subreddits" at bounding box center [658, 288] width 110 height 9
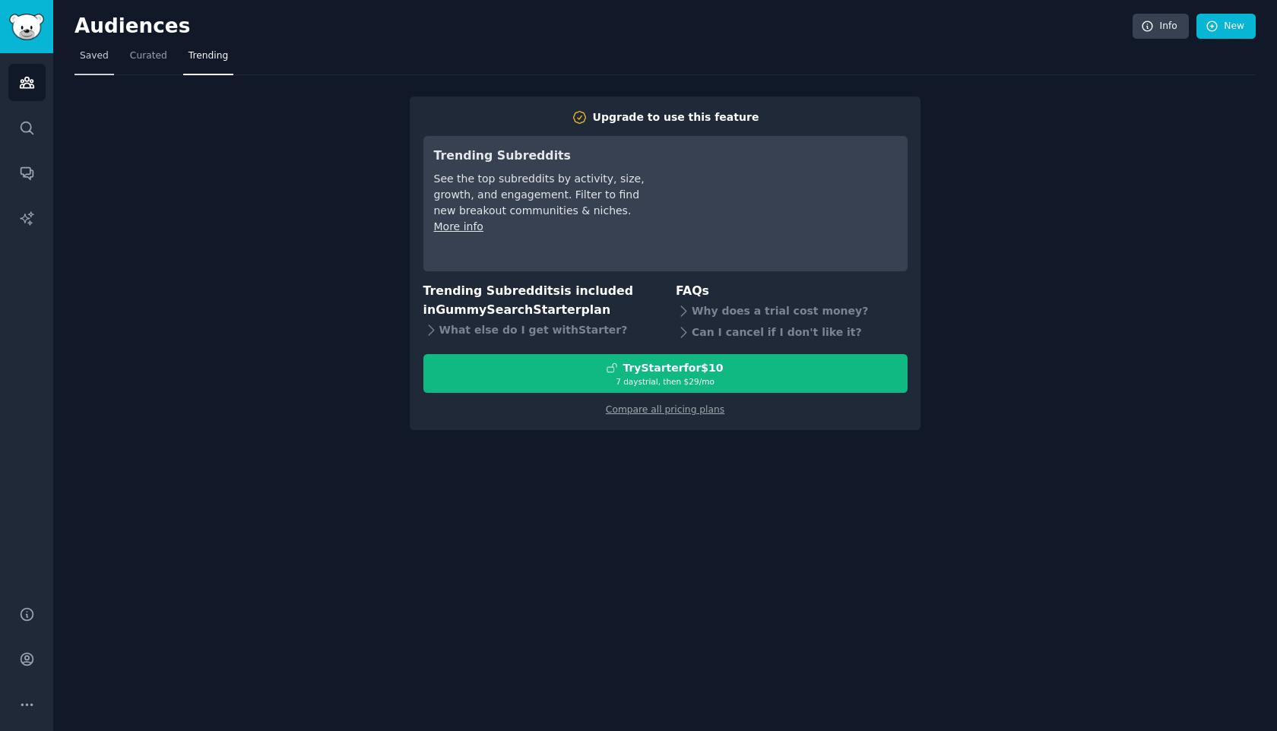
click at [103, 62] on span "Saved" at bounding box center [94, 56] width 29 height 14
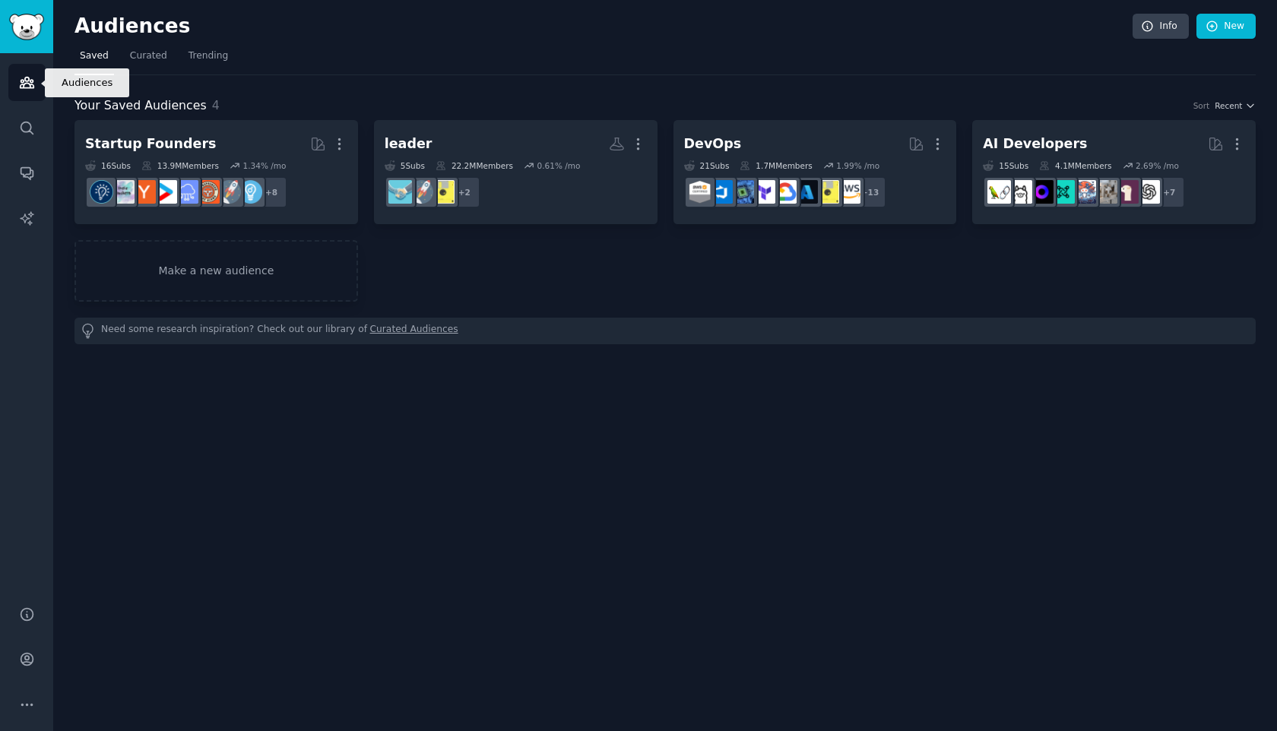
click at [29, 81] on icon "Sidebar" at bounding box center [27, 82] width 16 height 16
click at [30, 26] on img "Sidebar" at bounding box center [26, 27] width 35 height 27
